Goal: Navigation & Orientation: Find specific page/section

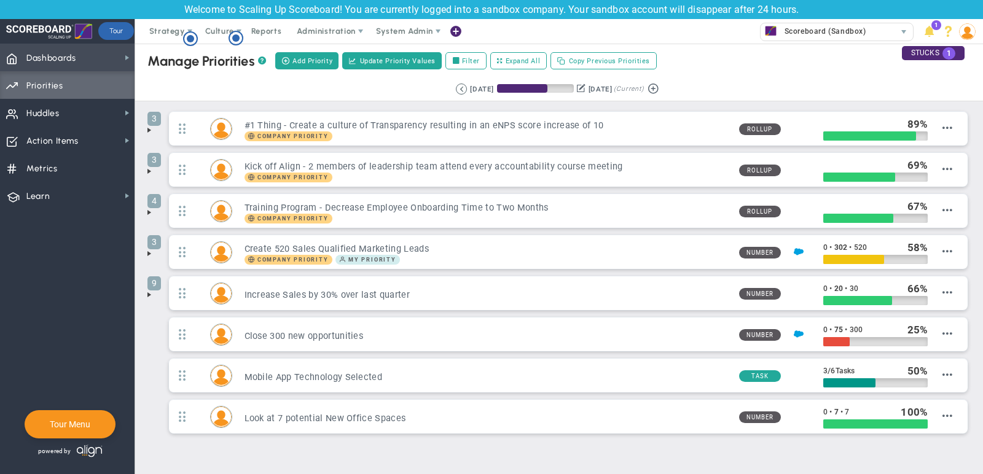
click at [111, 52] on span "Dashboards Dashboards" at bounding box center [67, 58] width 135 height 28
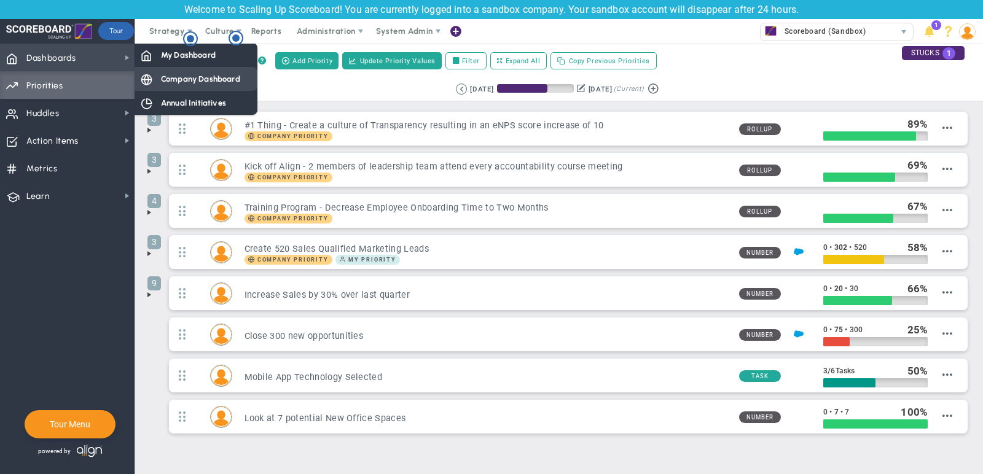
click at [226, 79] on span "Company Dashboard" at bounding box center [200, 79] width 79 height 12
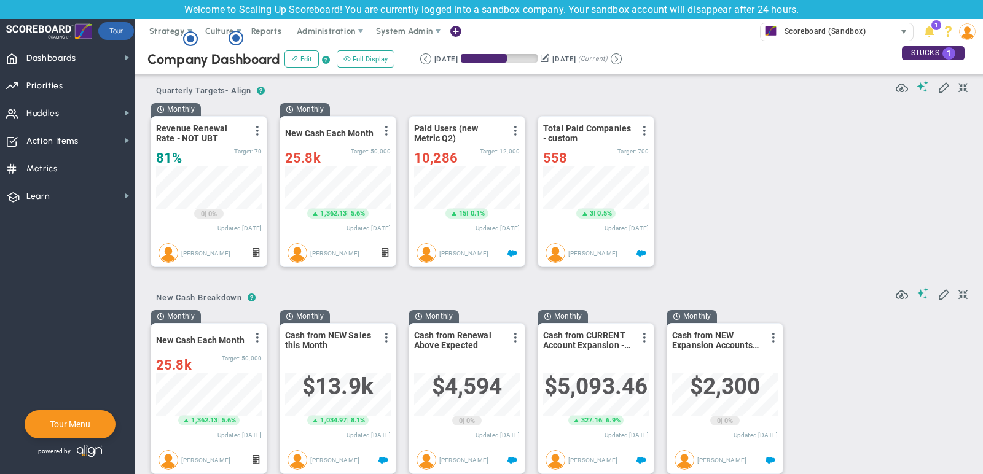
click at [842, 36] on span "Scoreboard (Sandbox)" at bounding box center [823, 31] width 88 height 16
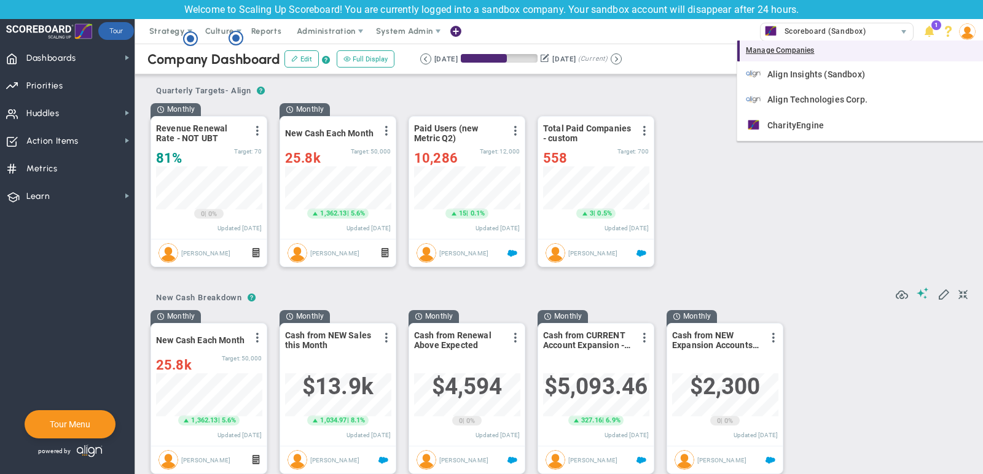
click at [795, 51] on div "Manage Companies" at bounding box center [860, 51] width 246 height 21
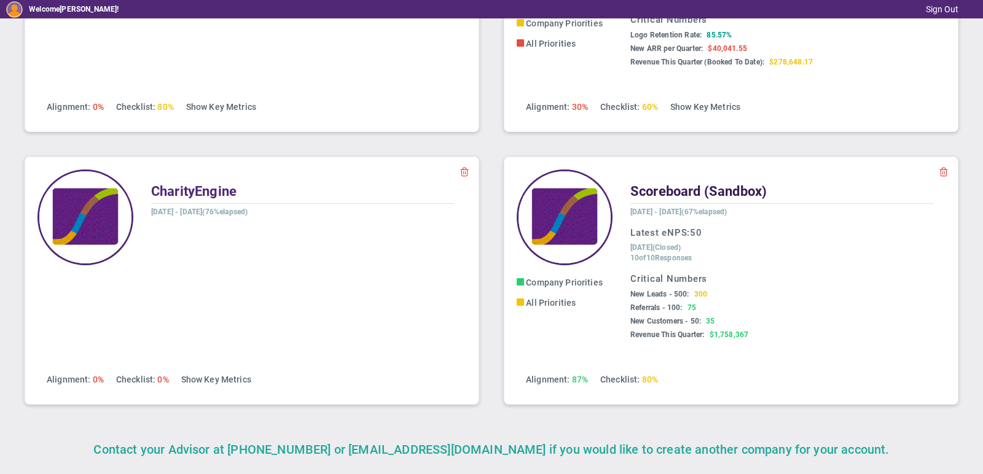
click at [707, 188] on span "Scoreboard (Sandbox)" at bounding box center [698, 191] width 136 height 15
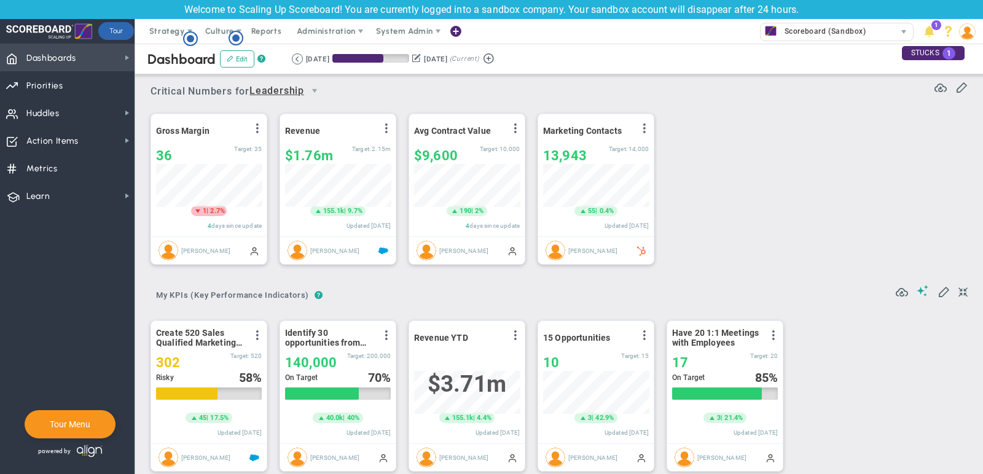
click at [77, 53] on span "Dashboards Dashboards" at bounding box center [67, 58] width 135 height 28
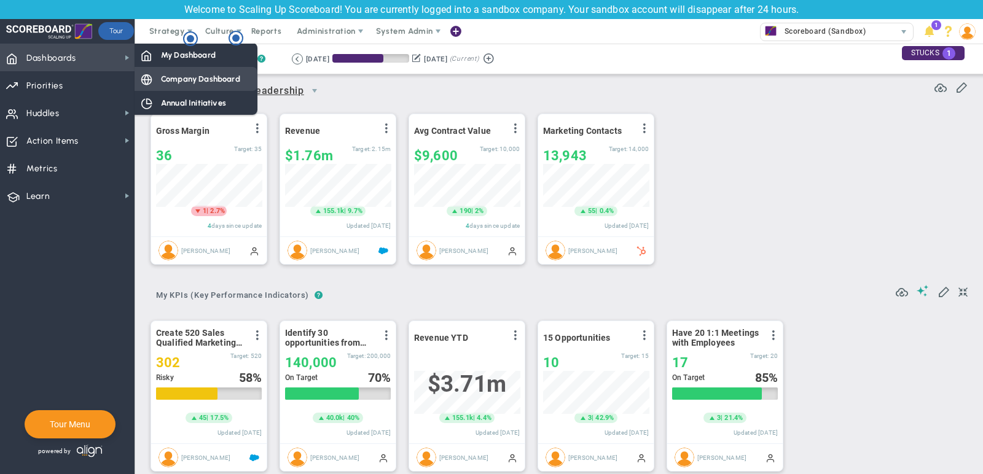
click at [178, 68] on div "Company Dashboard" at bounding box center [196, 79] width 123 height 24
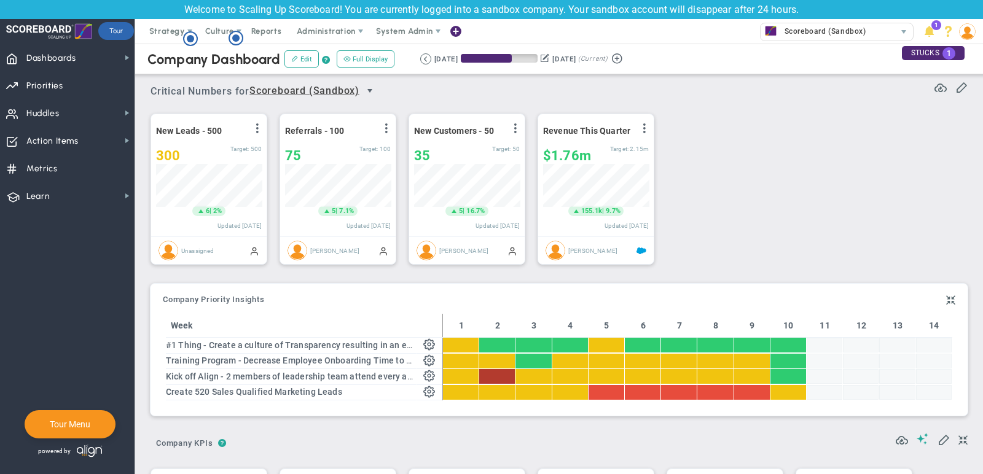
click at [371, 90] on span "select" at bounding box center [370, 91] width 10 height 10
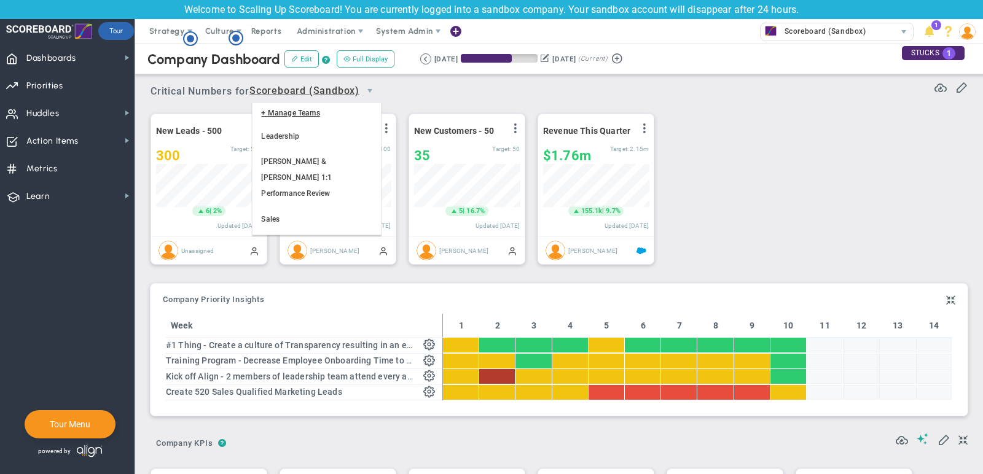
click at [726, 152] on div "New Leads - 500 View Historical Graph Edit Make "No Change" Update Add Past Upd…" at bounding box center [554, 189] width 833 height 173
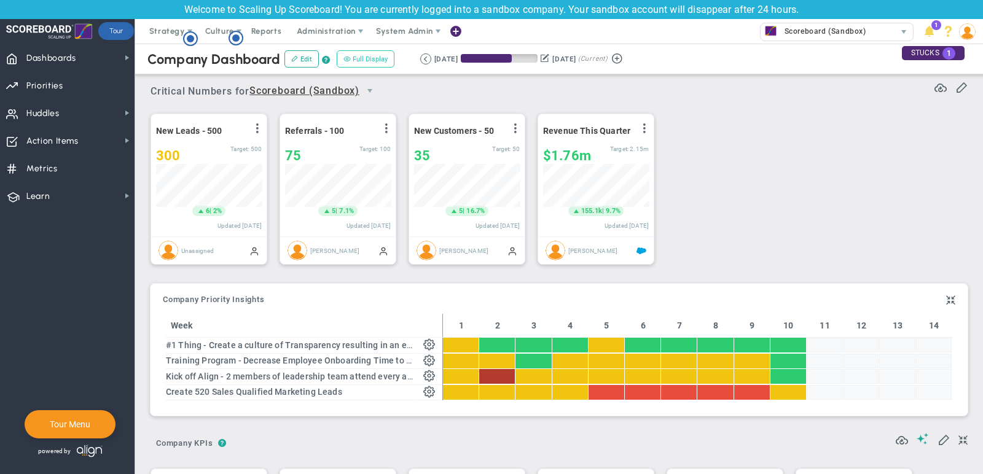
click at [368, 61] on button "Full Display" at bounding box center [366, 58] width 58 height 17
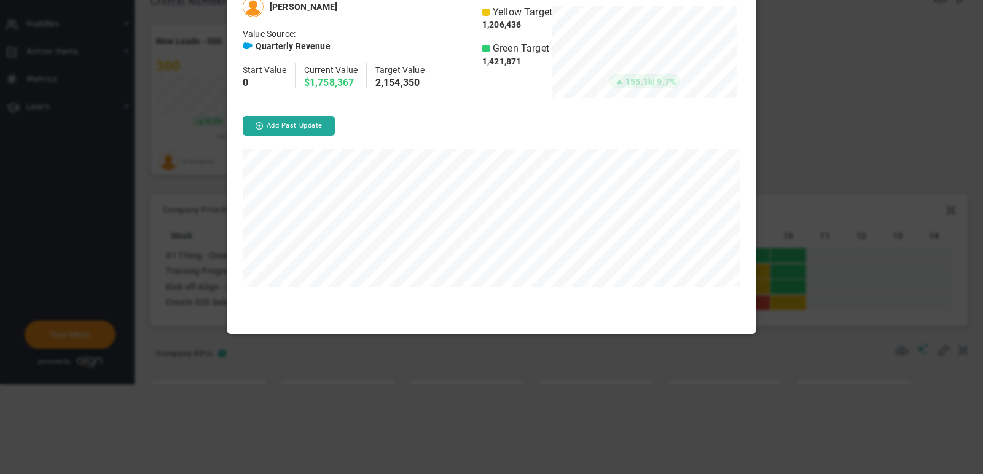
scroll to position [338, 528]
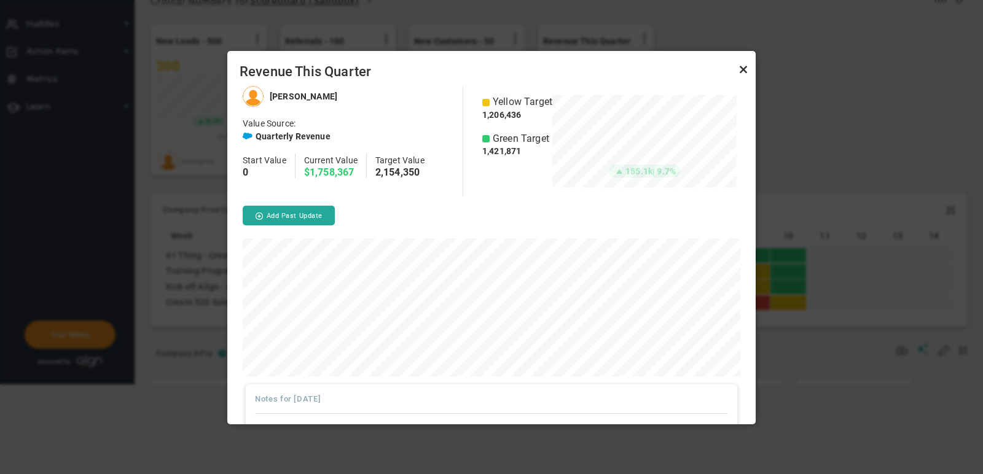
click at [744, 69] on link "Close" at bounding box center [743, 69] width 15 height 15
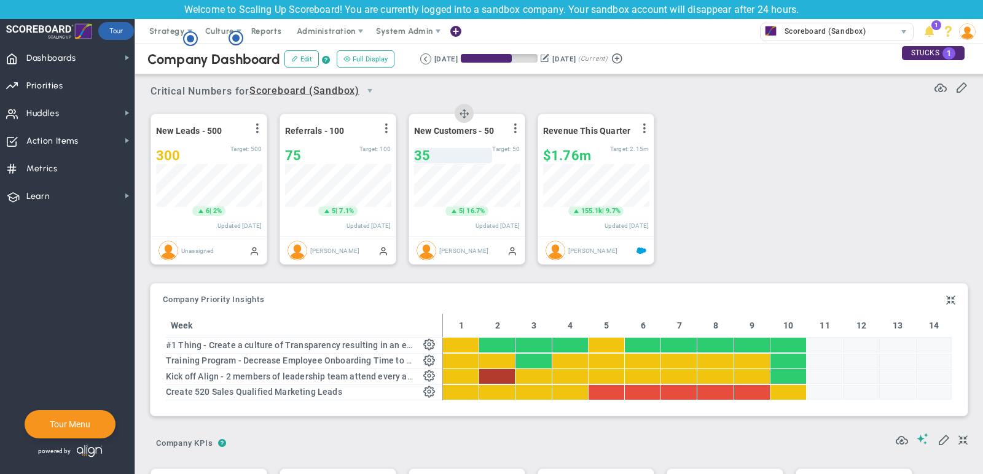
click at [458, 156] on div "35" at bounding box center [453, 155] width 78 height 15
type input "37"
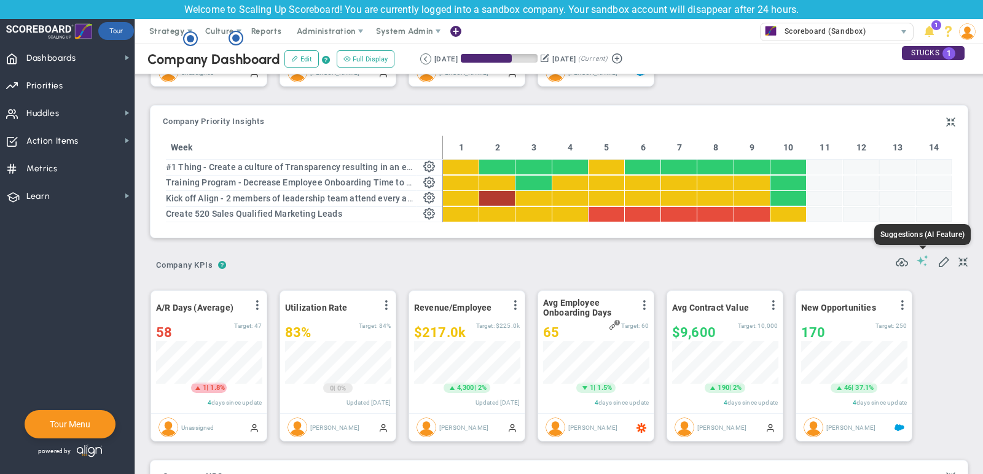
click at [925, 259] on span at bounding box center [923, 261] width 12 height 12
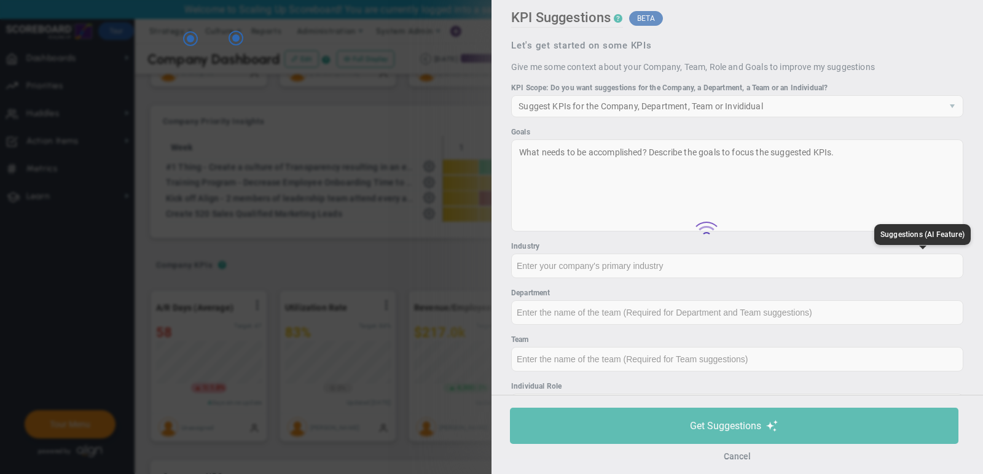
type input "None"
type input "0"
type input "$0"
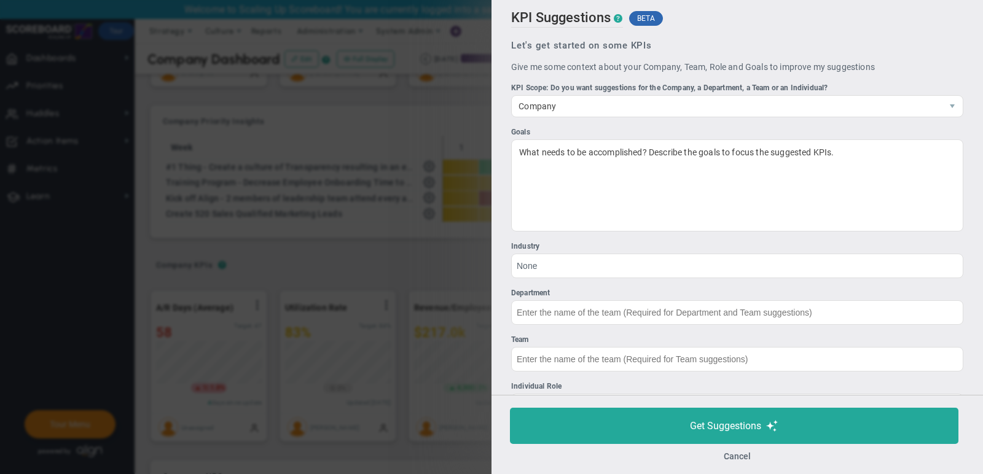
click at [908, 240] on ul "Let's get started on some KPIs Give me some context about your Company, Team, R…" at bounding box center [737, 277] width 452 height 474
click at [736, 457] on button "Cancel" at bounding box center [737, 457] width 27 height 10
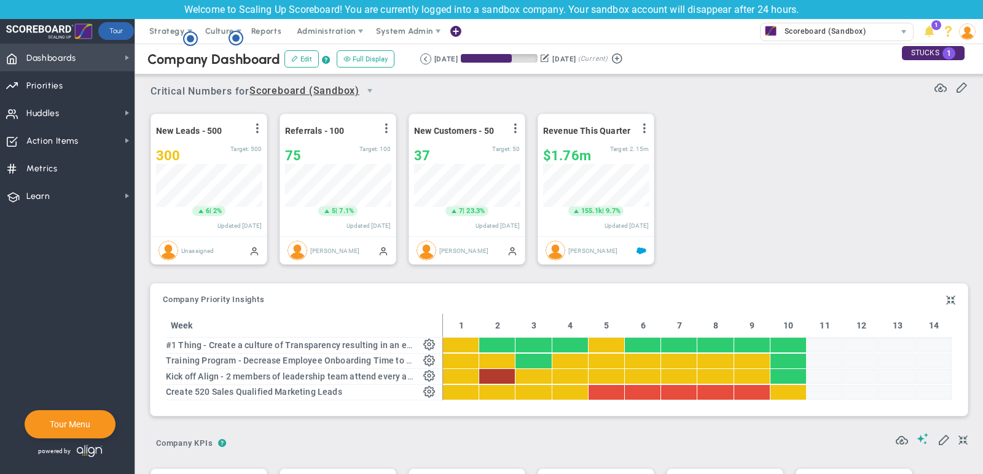
click at [59, 57] on span "Dashboards" at bounding box center [51, 58] width 50 height 26
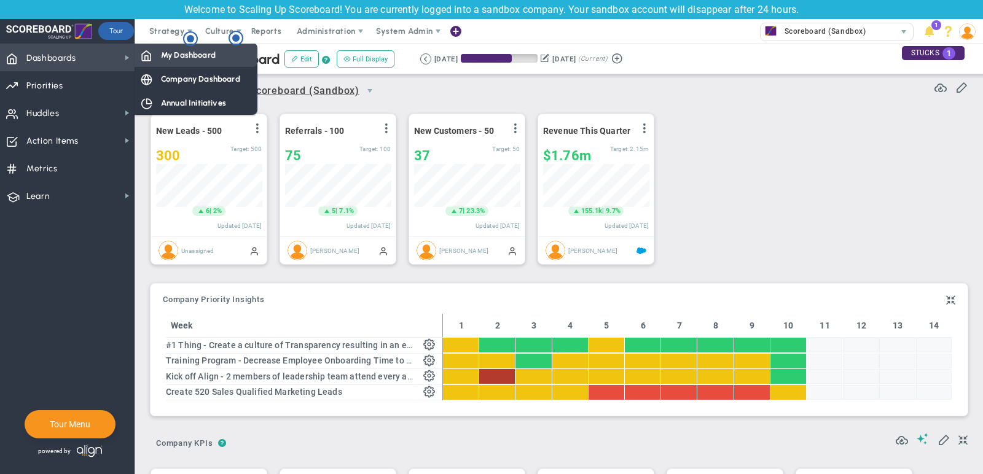
click at [207, 61] on div "My Dashboard" at bounding box center [196, 55] width 123 height 24
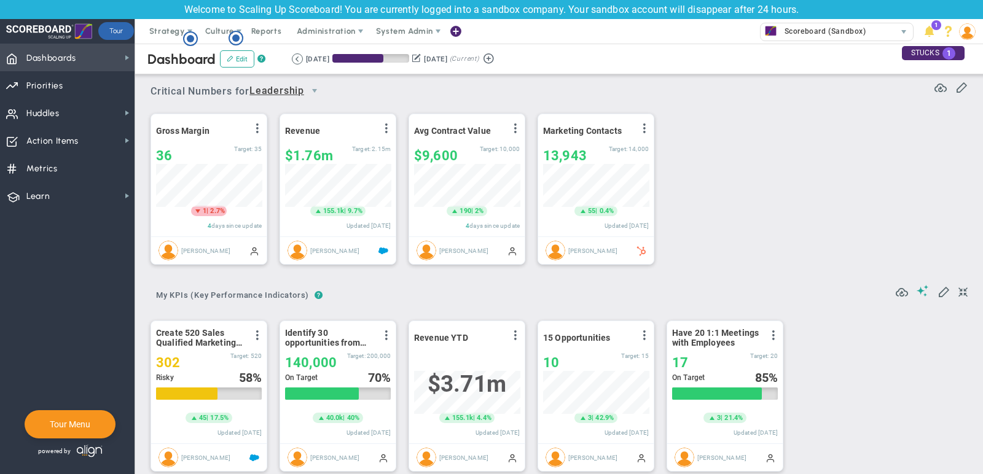
click at [101, 61] on span "Dashboards Dashboards" at bounding box center [67, 58] width 135 height 28
click at [744, 109] on div "Gross Margin View Historical Graph Edit Make "No Change" Update Add Past Update…" at bounding box center [554, 189] width 833 height 173
click at [102, 53] on span "Dashboards Dashboards" at bounding box center [67, 58] width 135 height 28
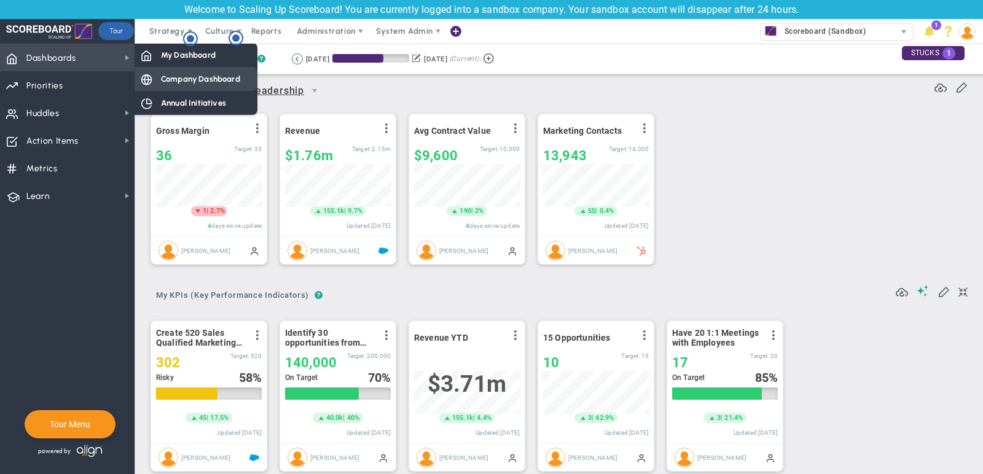
click at [187, 77] on span "Company Dashboard" at bounding box center [200, 79] width 79 height 12
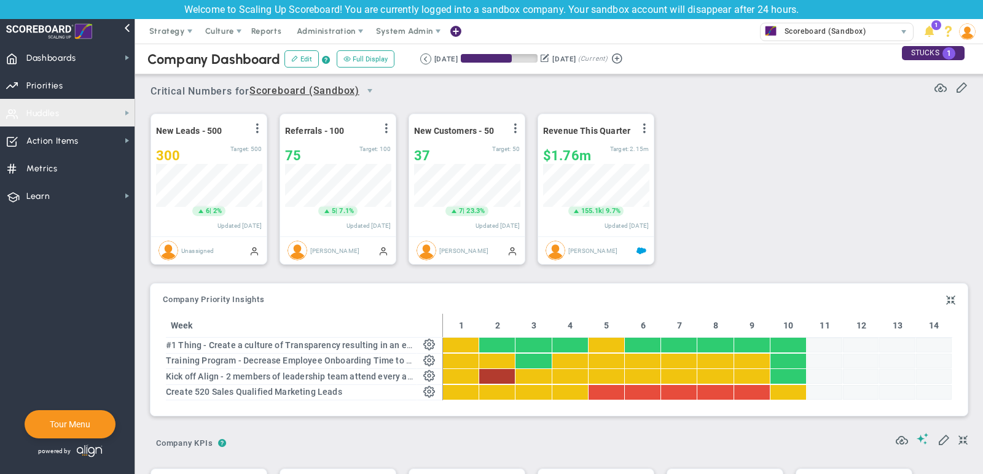
scroll to position [614461, 614398]
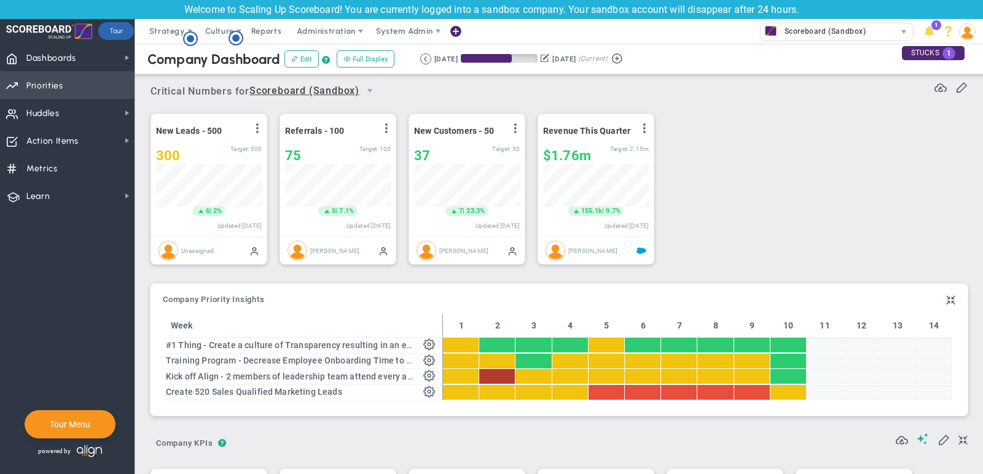
click at [101, 85] on span "Priorities OKR Tree Priorities OKRs" at bounding box center [67, 85] width 135 height 28
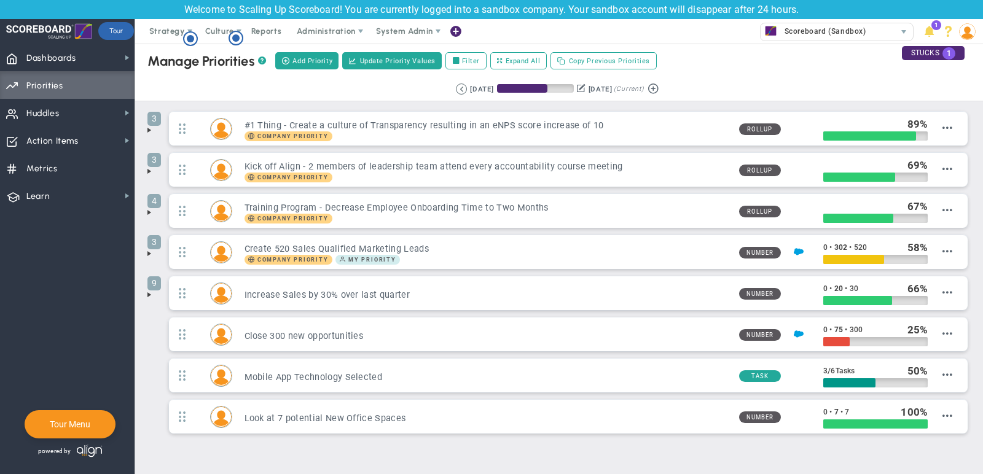
click at [146, 130] on span at bounding box center [149, 130] width 10 height 10
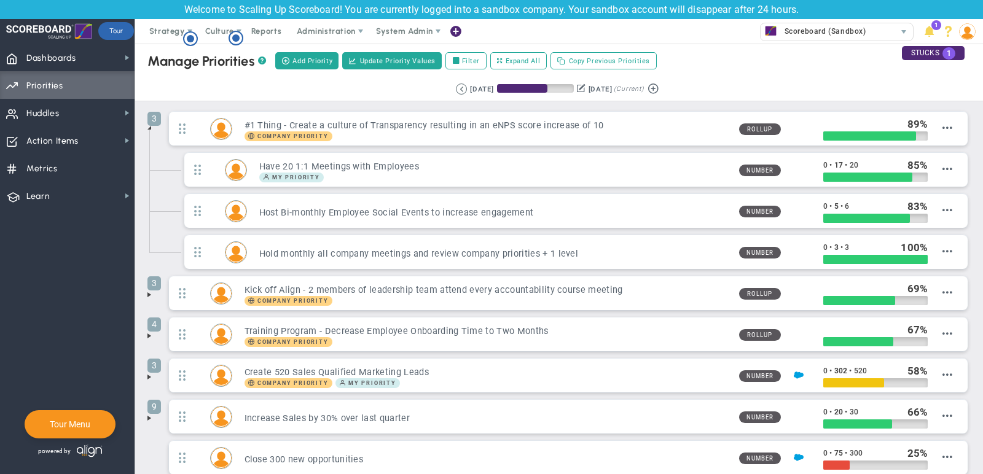
click at [150, 127] on span at bounding box center [149, 128] width 10 height 10
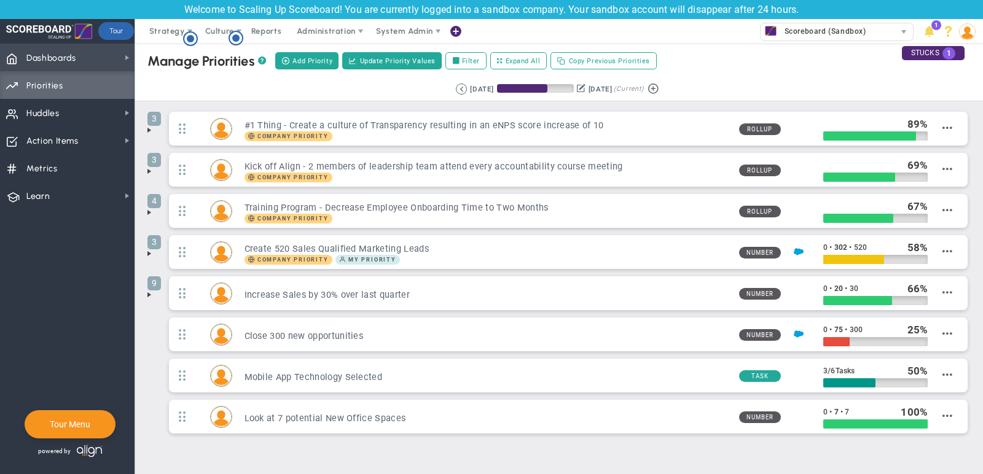
click at [75, 56] on span "Dashboards" at bounding box center [51, 58] width 50 height 26
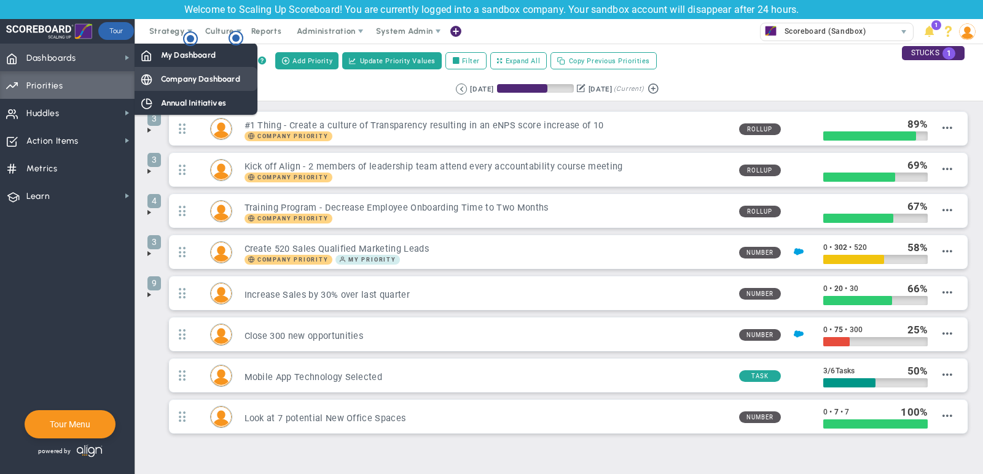
click at [199, 76] on span "Company Dashboard" at bounding box center [200, 79] width 79 height 12
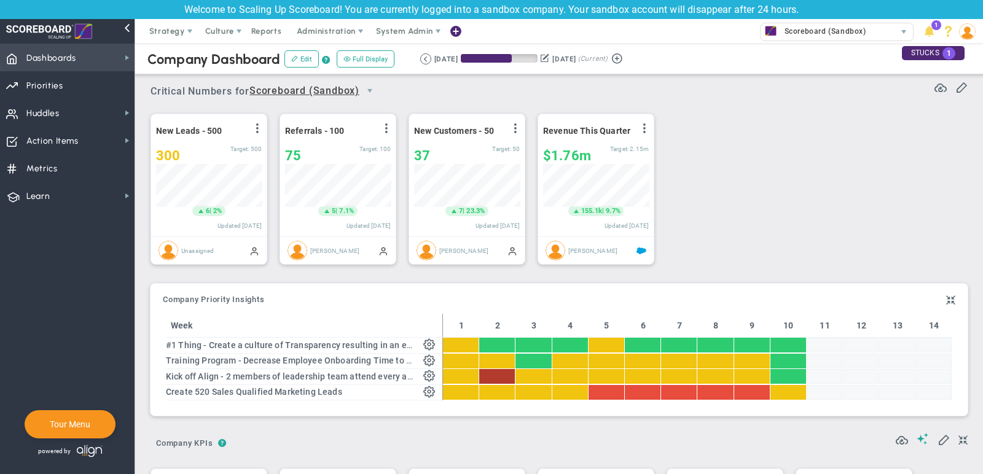
scroll to position [614461, 614398]
click at [105, 57] on span "Dashboards Dashboards" at bounding box center [67, 58] width 135 height 28
click at [369, 58] on button "Full Display" at bounding box center [366, 58] width 58 height 17
click at [355, 60] on button "Full Display" at bounding box center [366, 58] width 58 height 17
